Goal: Task Accomplishment & Management: Use online tool/utility

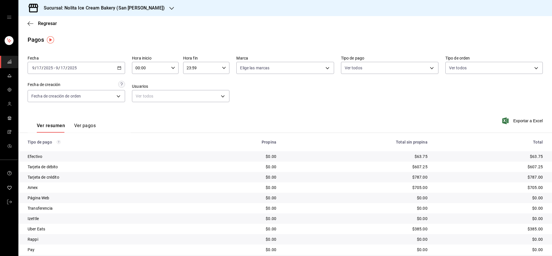
click at [131, 9] on h3 "Sucursal: Nolita Ice Cream Bakery (San [PERSON_NAME])" at bounding box center [102, 8] width 126 height 7
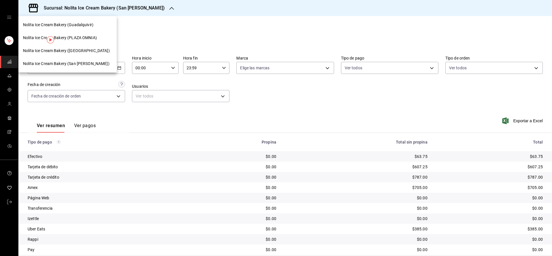
click at [131, 26] on div at bounding box center [276, 128] width 552 height 256
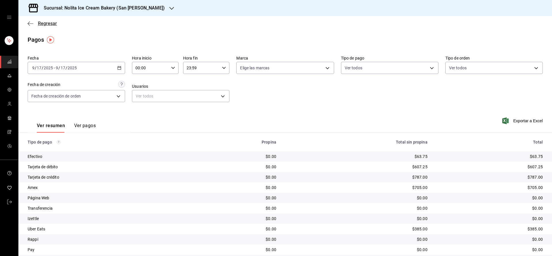
click at [30, 23] on icon "button" at bounding box center [31, 23] width 6 height 5
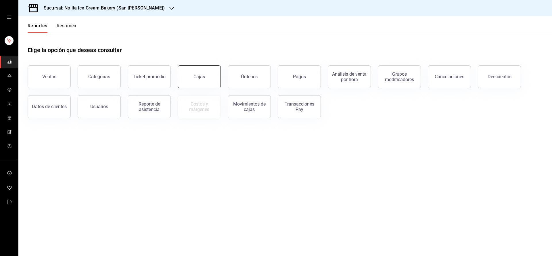
click at [179, 76] on div "Cajas" at bounding box center [196, 73] width 50 height 30
click at [206, 79] on link "Cajas" at bounding box center [199, 76] width 43 height 23
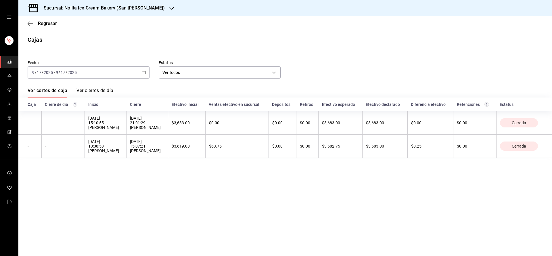
click at [141, 70] on div "[DATE] [DATE] - [DATE] [DATE]" at bounding box center [89, 72] width 122 height 12
click at [64, 114] on span "Semana actual" at bounding box center [54, 116] width 45 height 6
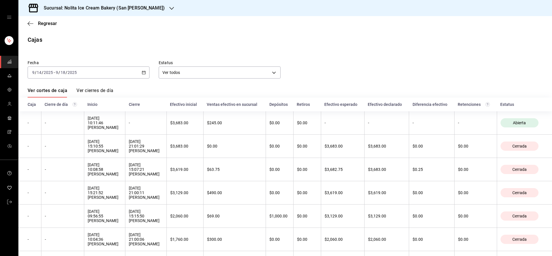
click at [147, 14] on div "Sucursal: Nolita Ice Cream Bakery (San [PERSON_NAME])" at bounding box center [99, 8] width 153 height 16
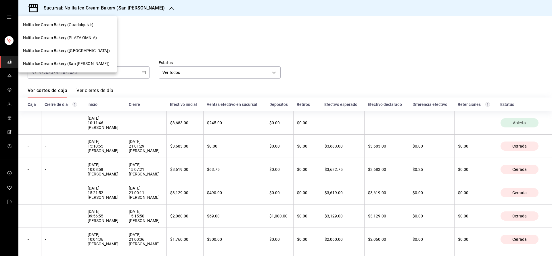
click at [84, 48] on span "Nolita Ice Cream Bakery ([GEOGRAPHIC_DATA])" at bounding box center [66, 51] width 87 height 6
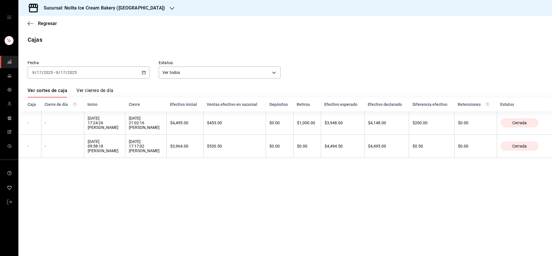
click at [141, 75] on div "[DATE] [DATE] - [DATE] [DATE]" at bounding box center [89, 72] width 122 height 12
click at [61, 116] on span "Semana actual" at bounding box center [54, 116] width 45 height 6
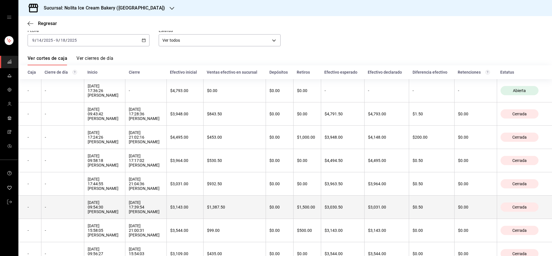
scroll to position [31, 0]
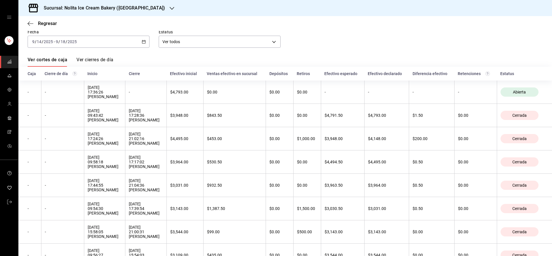
click at [149, 8] on h3 "Sucursal: Nolita Ice Cream Bakery ([GEOGRAPHIC_DATA])" at bounding box center [102, 8] width 126 height 7
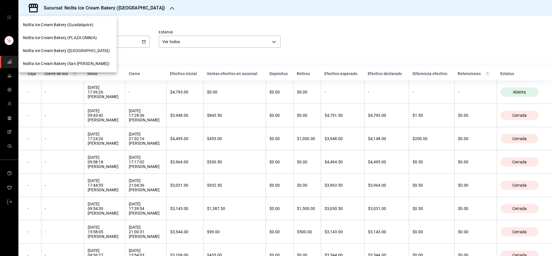
click at [82, 58] on div "Nolita Ice Cream Bakery (San [PERSON_NAME])" at bounding box center [67, 63] width 98 height 13
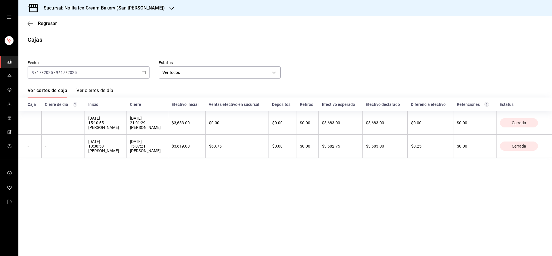
click at [141, 72] on div "[DATE] [DATE] - [DATE] [DATE]" at bounding box center [89, 72] width 122 height 12
click at [77, 120] on li "Semana actual" at bounding box center [55, 115] width 54 height 13
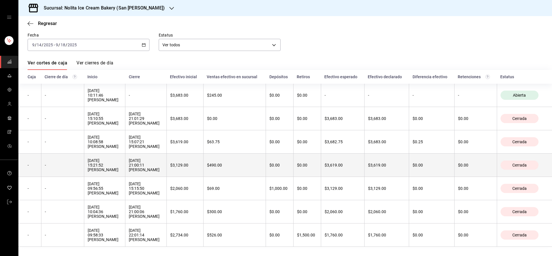
scroll to position [34, 0]
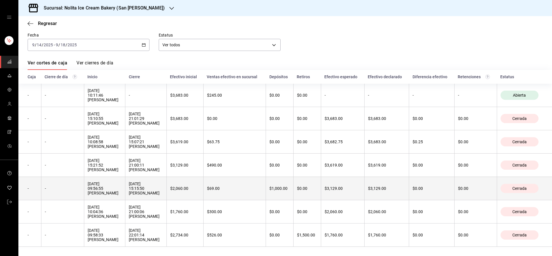
click at [275, 186] on div "$1,000.00" at bounding box center [279, 188] width 20 height 5
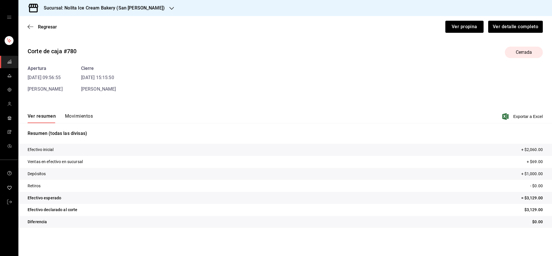
click at [80, 112] on div "Ver resumen Movimientos Exportar a Excel" at bounding box center [284, 114] width 533 height 17
click at [80, 114] on button "Movimientos" at bounding box center [79, 118] width 28 height 10
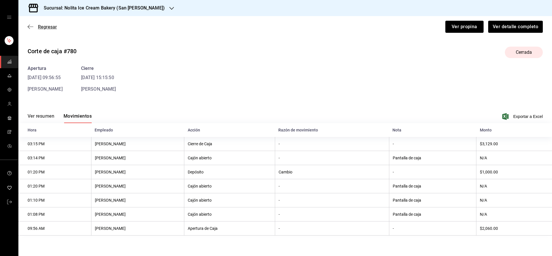
click at [28, 27] on icon "button" at bounding box center [31, 26] width 6 height 5
